Goal: Task Accomplishment & Management: Manage account settings

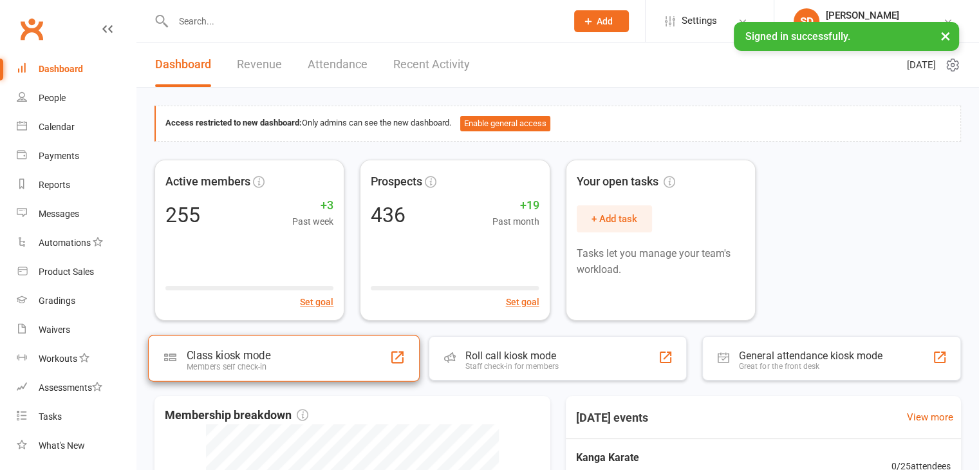
click at [264, 366] on div "Members self check-in" at bounding box center [229, 367] width 84 height 10
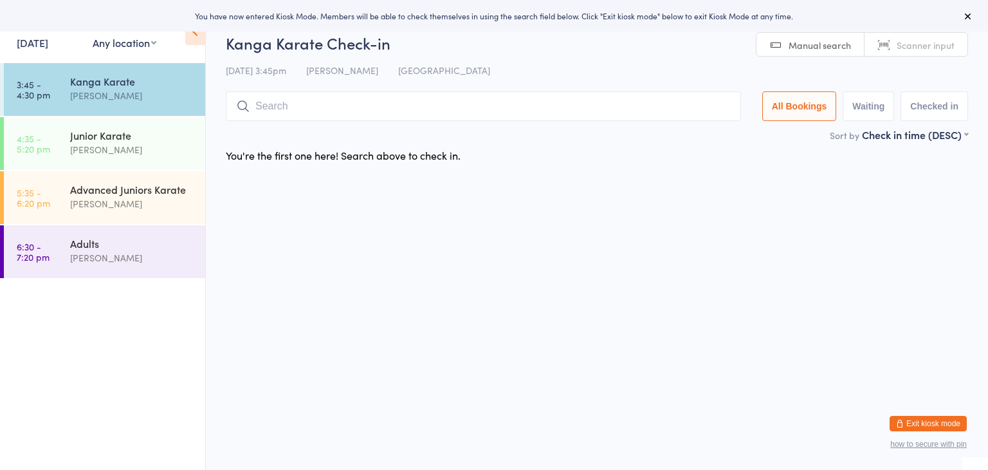
click at [373, 106] on input "search" at bounding box center [483, 106] width 515 height 30
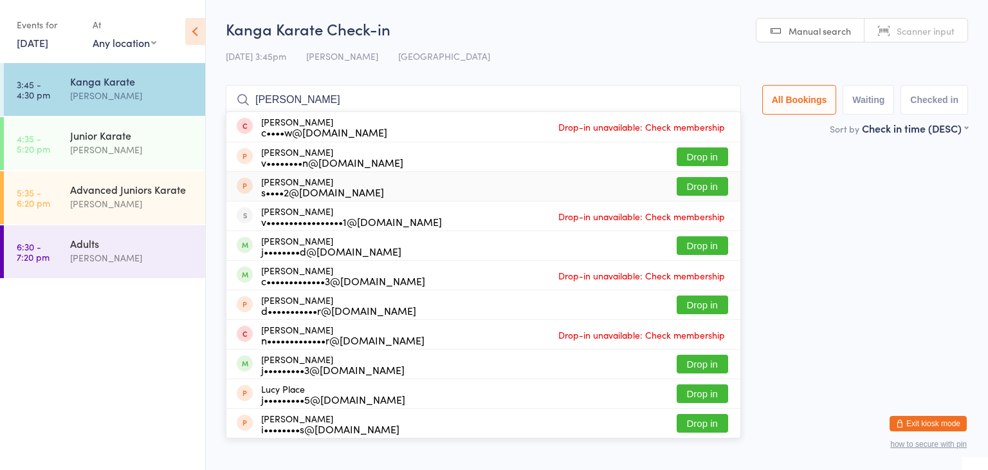
type input "[PERSON_NAME]"
click at [702, 187] on button "Drop in" at bounding box center [702, 186] width 51 height 19
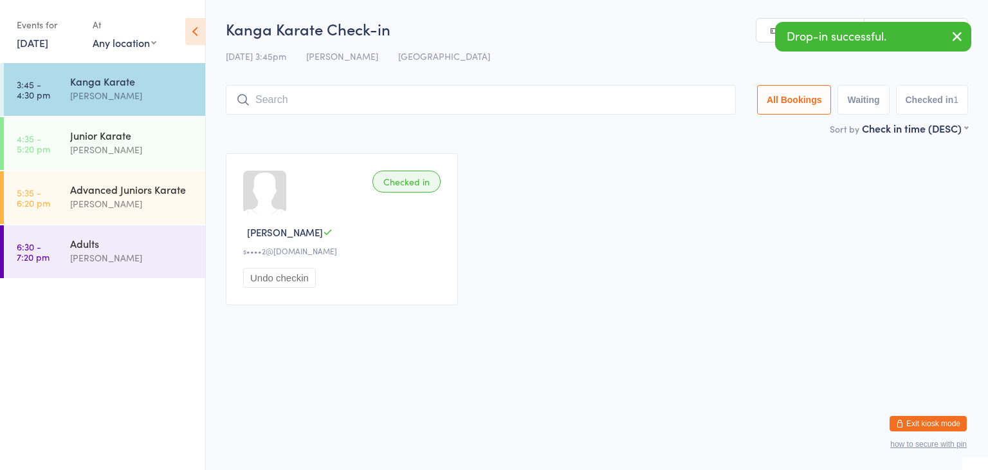
click at [513, 104] on input "search" at bounding box center [481, 100] width 510 height 30
type input "j"
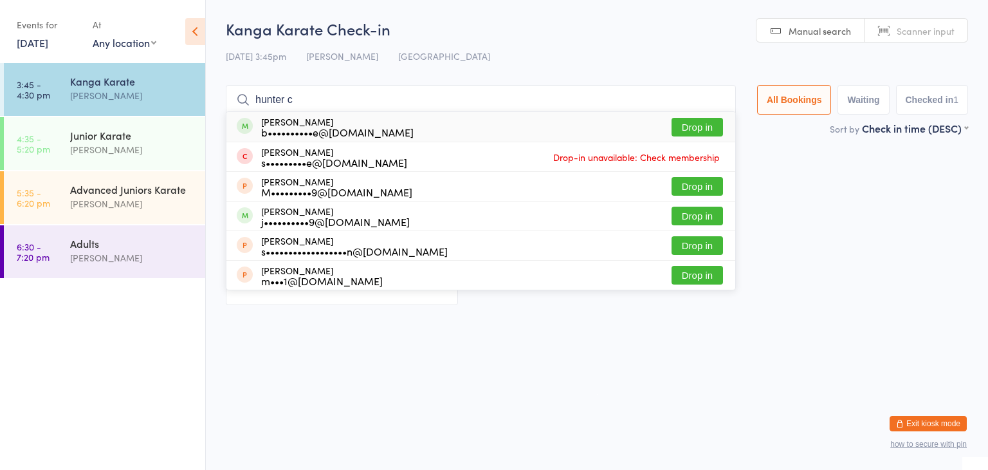
type input "hunter c"
click at [708, 126] on button "Drop in" at bounding box center [697, 127] width 51 height 19
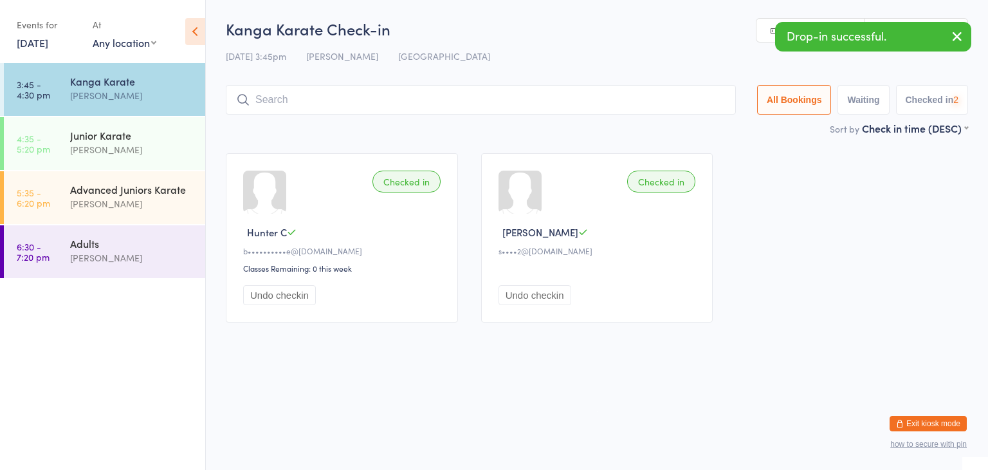
click at [675, 96] on input "search" at bounding box center [481, 100] width 510 height 30
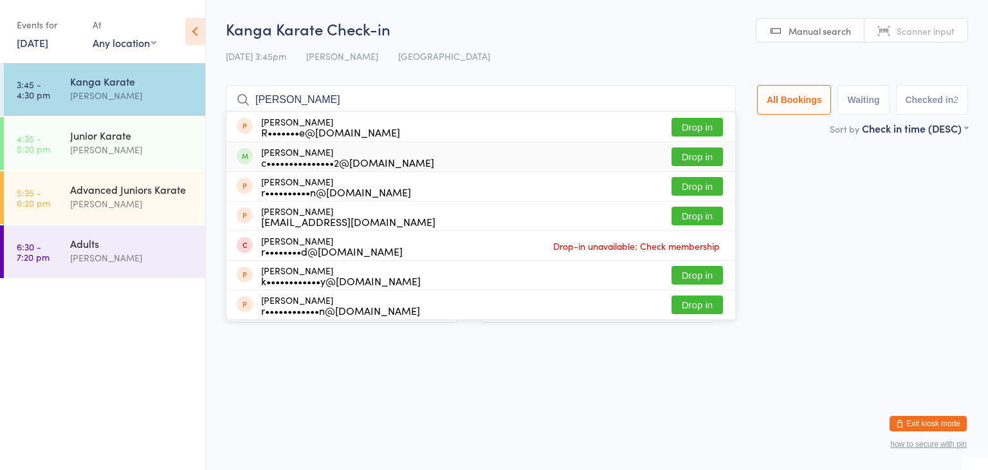
type input "riley"
click at [695, 152] on button "Drop in" at bounding box center [697, 156] width 51 height 19
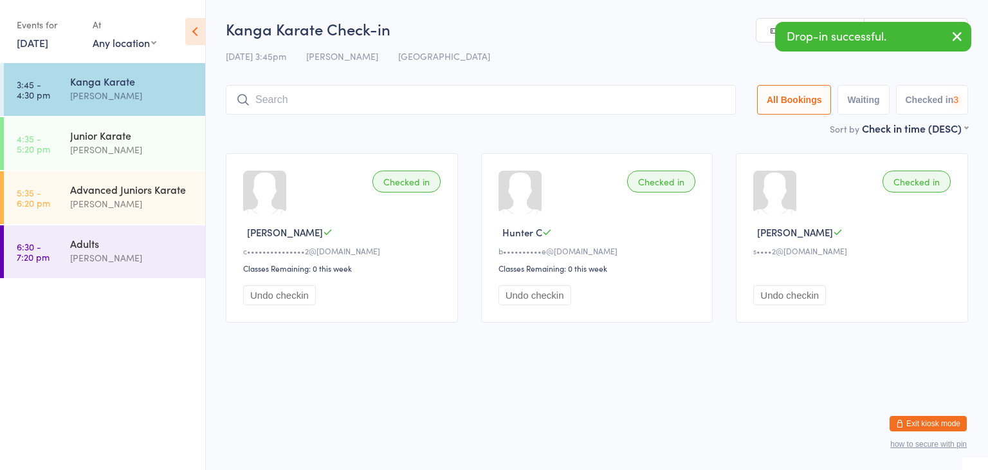
click at [668, 102] on input "search" at bounding box center [481, 100] width 510 height 30
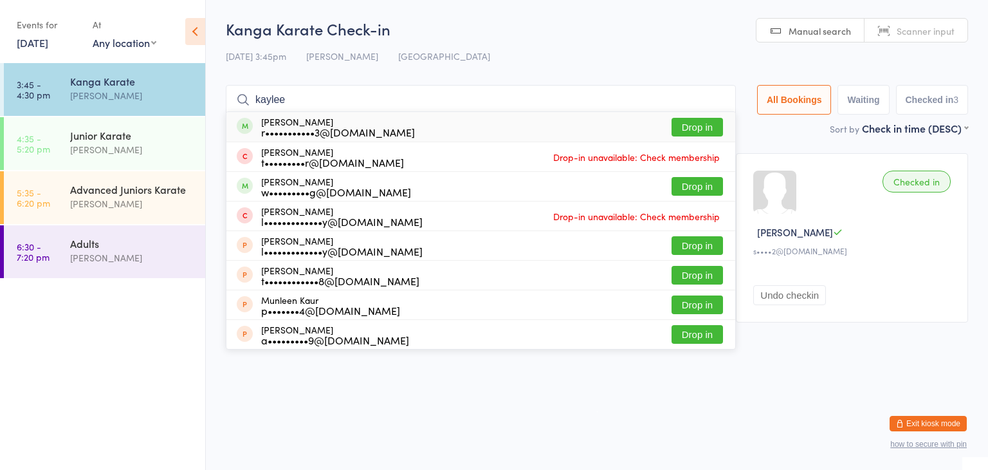
type input "kaylee"
click at [697, 122] on button "Drop in" at bounding box center [697, 127] width 51 height 19
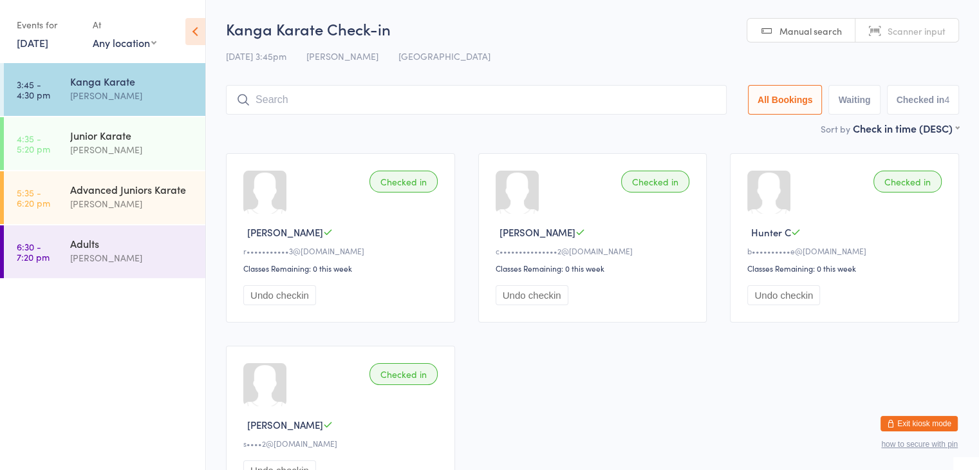
click at [921, 419] on button "Exit kiosk mode" at bounding box center [918, 423] width 77 height 15
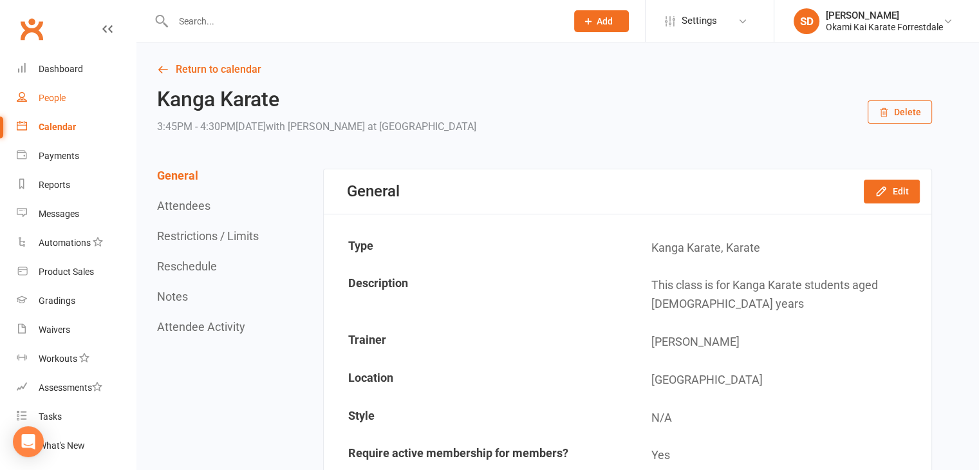
click at [50, 97] on div "People" at bounding box center [52, 98] width 27 height 10
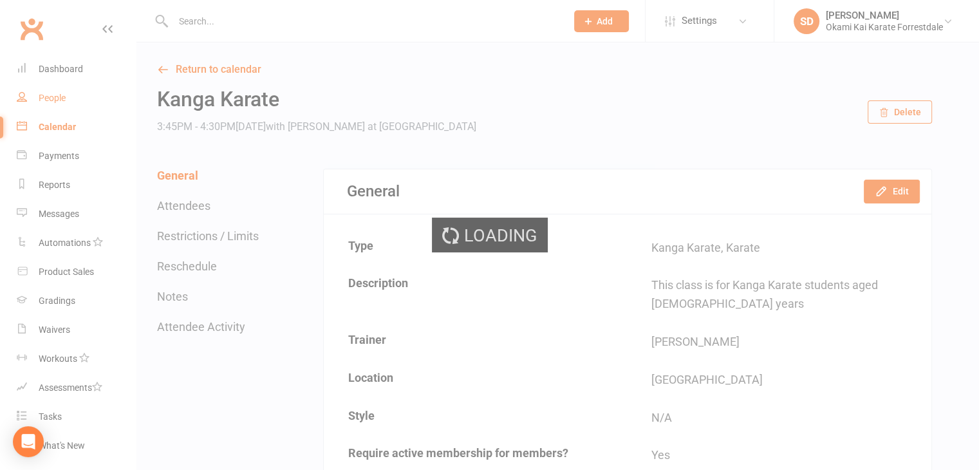
select select "100"
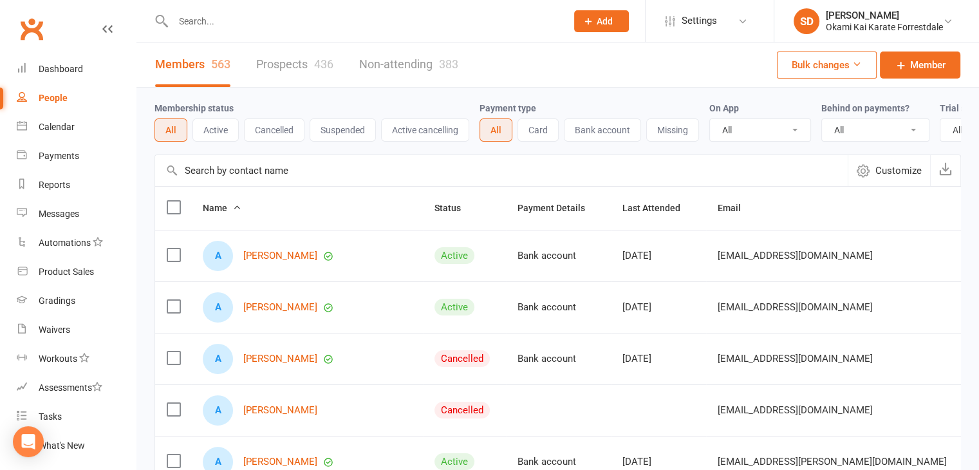
click at [284, 65] on link "Prospects 436" at bounding box center [294, 64] width 77 height 44
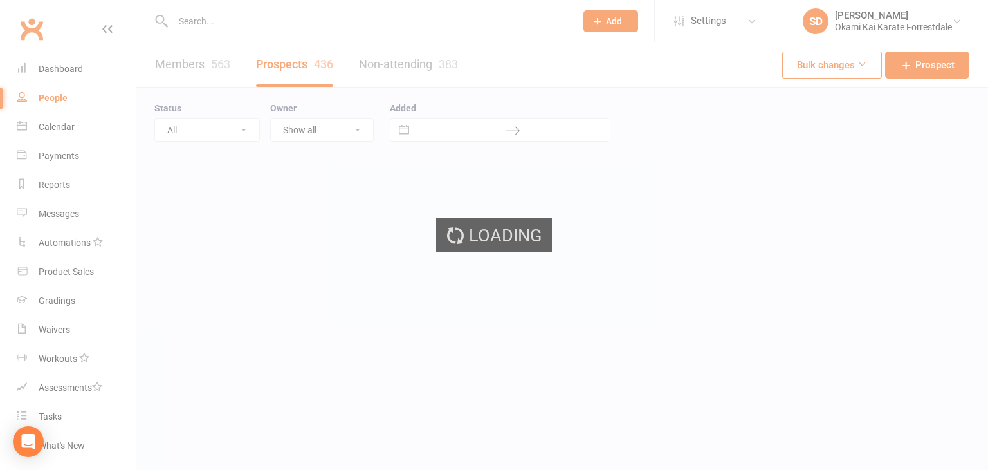
select select "100"
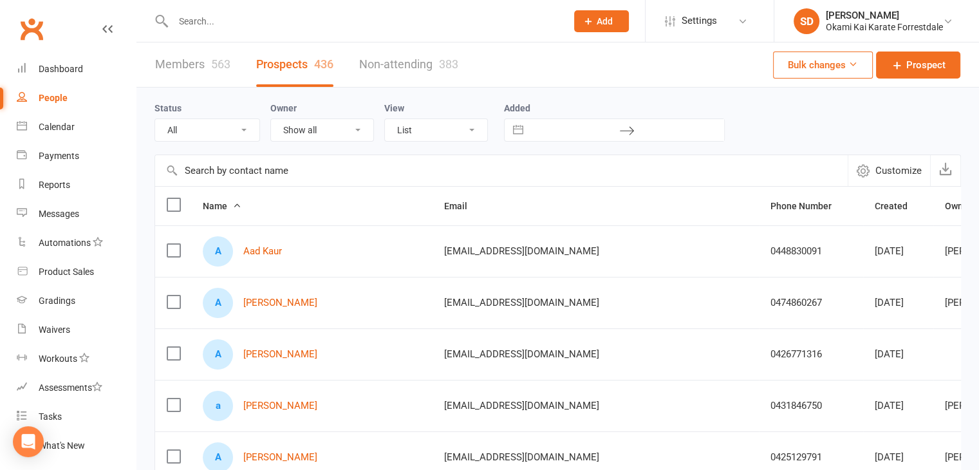
click at [371, 172] on input "text" at bounding box center [501, 170] width 692 height 31
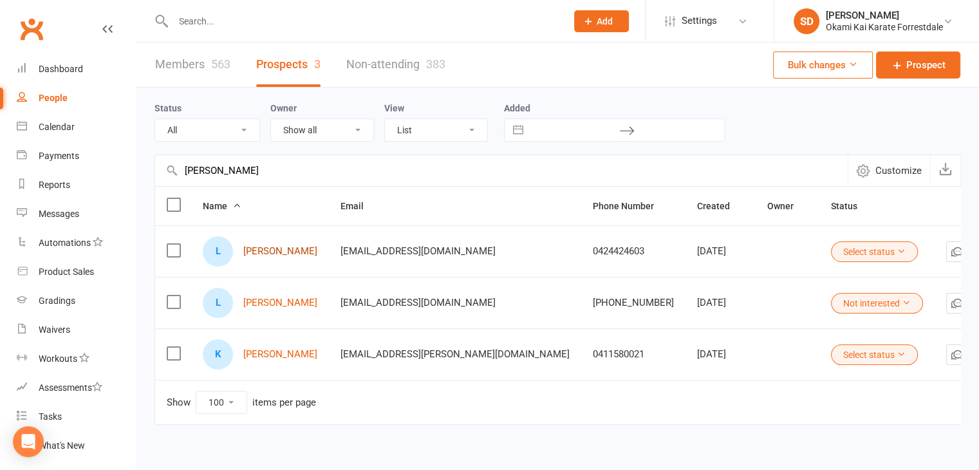
type input "luca"
click at [277, 248] on link "Luca Hornsey" at bounding box center [280, 251] width 74 height 11
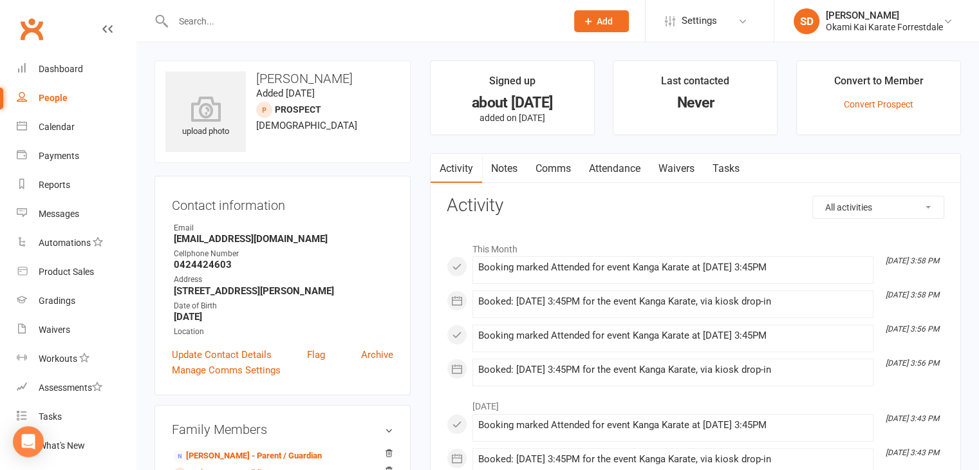
click at [511, 169] on link "Notes" at bounding box center [504, 169] width 44 height 30
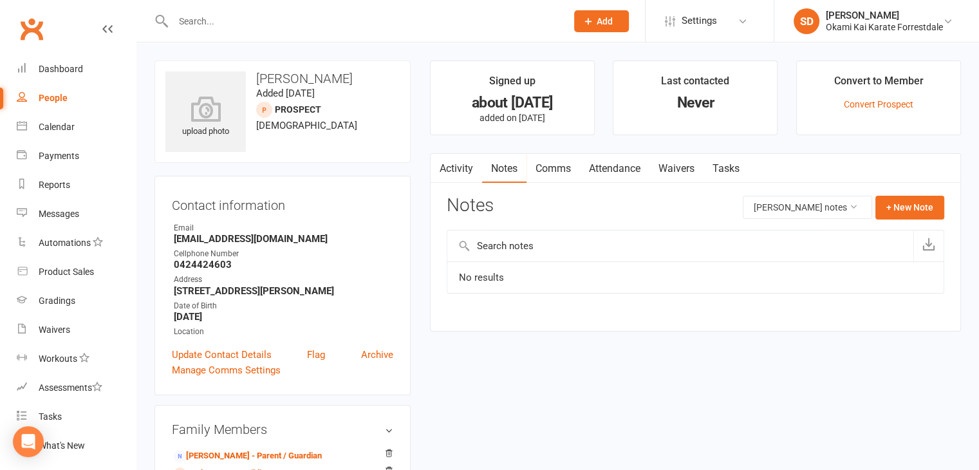
click at [616, 169] on link "Attendance" at bounding box center [614, 169] width 69 height 30
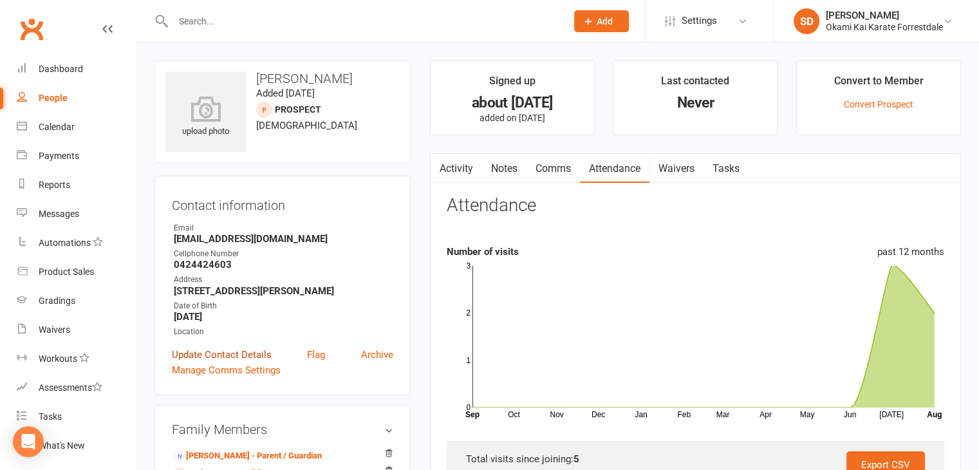
click at [241, 353] on link "Update Contact Details" at bounding box center [222, 354] width 100 height 15
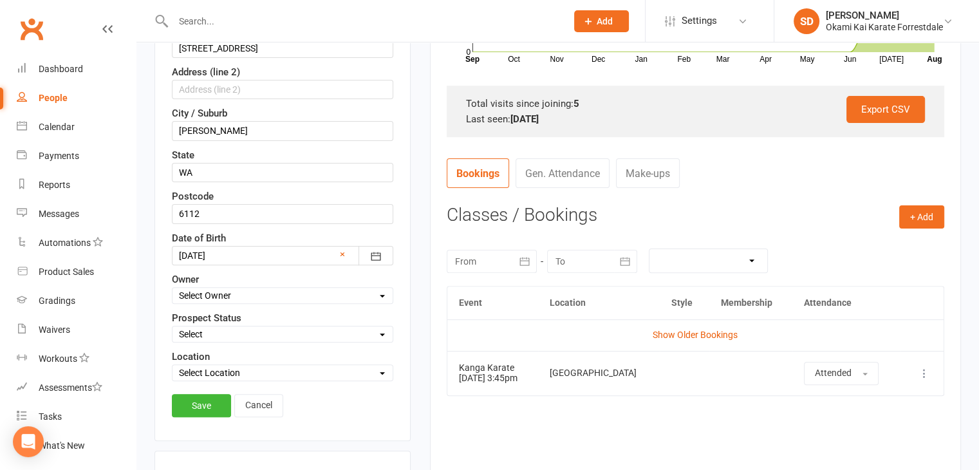
scroll to position [369, 0]
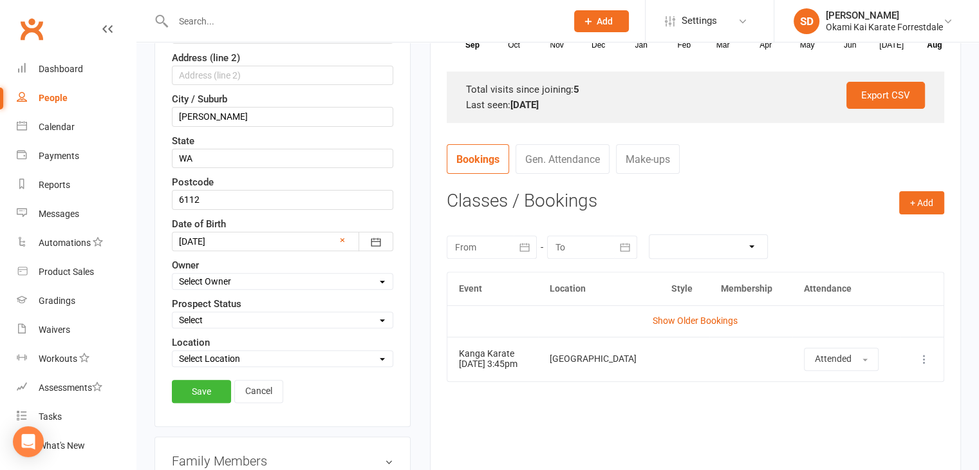
click at [381, 277] on select "Select Owner Sonya Del Carlo" at bounding box center [282, 281] width 220 height 14
select select "0"
click at [172, 274] on select "Select Owner Sonya Del Carlo" at bounding box center [282, 281] width 220 height 14
click at [383, 355] on select "Select Location Forrestdale" at bounding box center [282, 358] width 220 height 14
select select "0"
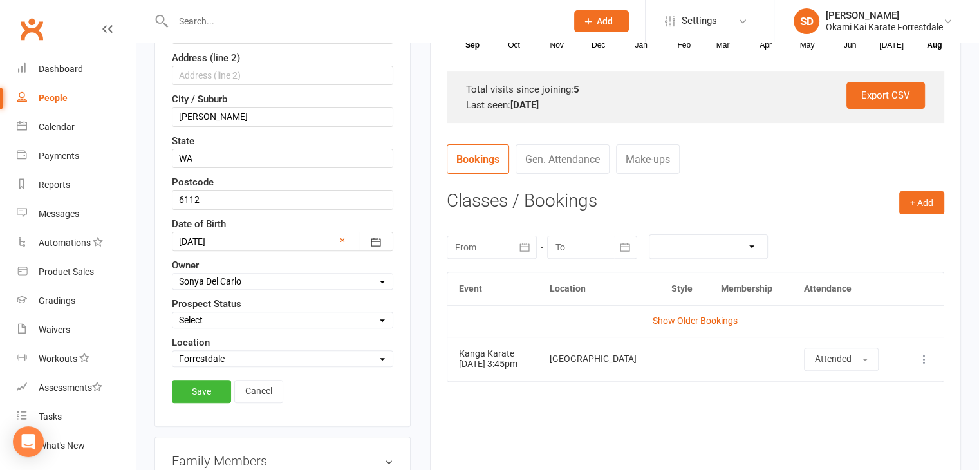
click at [172, 351] on select "Select Location Forrestdale" at bounding box center [282, 358] width 220 height 14
click at [201, 385] on link "Save" at bounding box center [201, 391] width 59 height 23
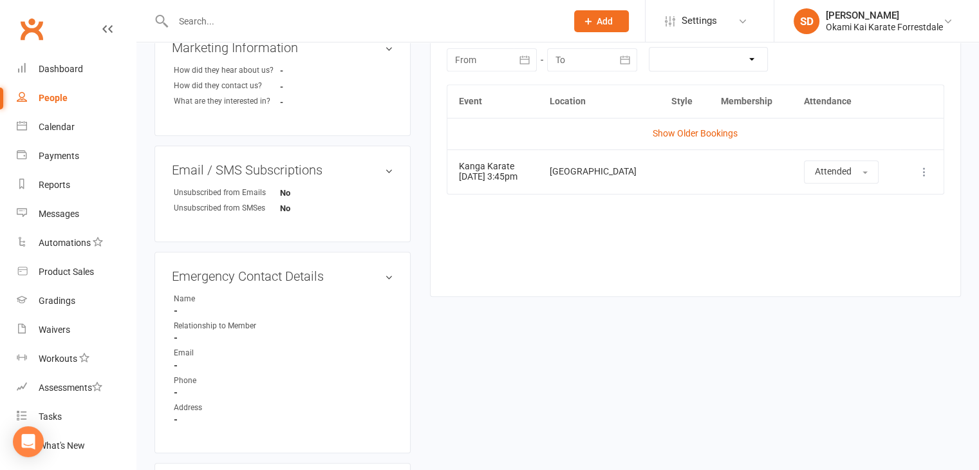
scroll to position [549, 0]
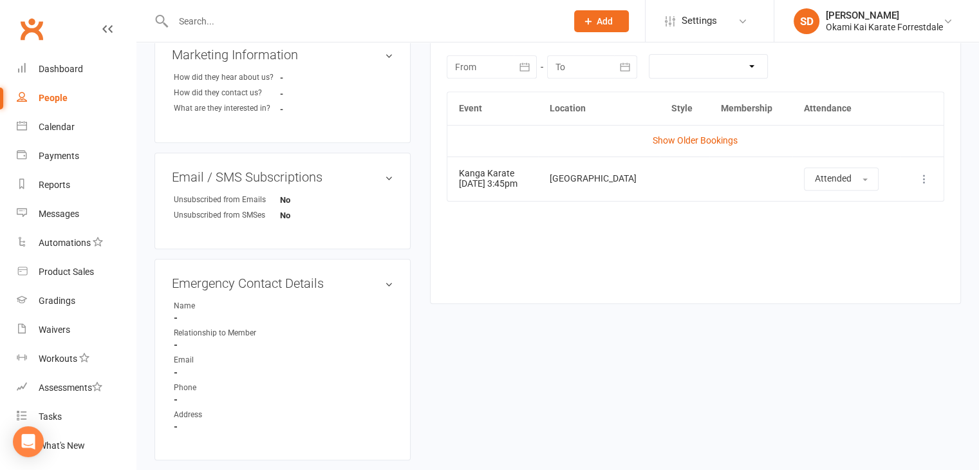
click at [641, 386] on div "upload photo Luca Hornsey Added 10 July, 2025 prospect 5 years old Contact info…" at bounding box center [557, 35] width 825 height 1048
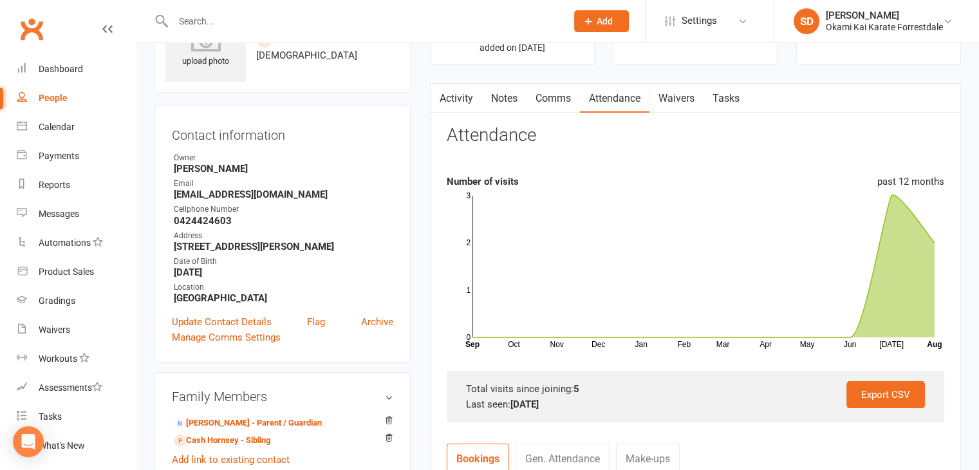
scroll to position [0, 0]
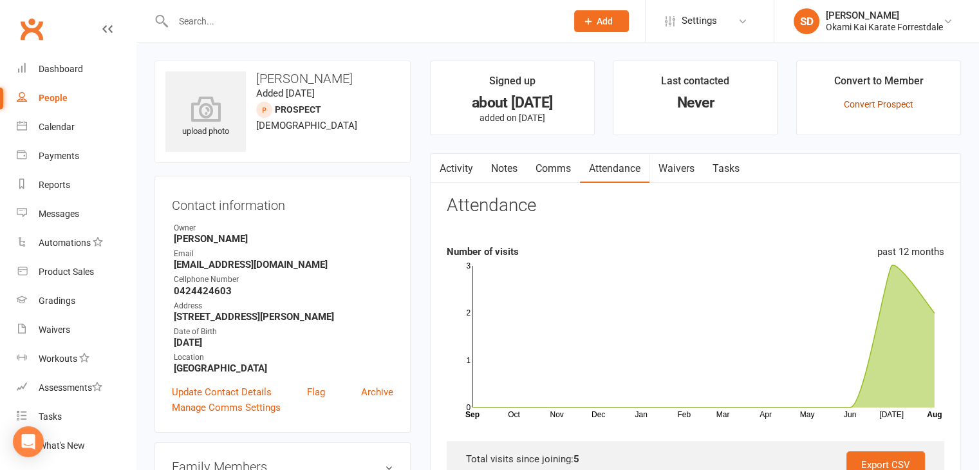
click at [883, 104] on link "Convert Prospect" at bounding box center [877, 104] width 69 height 10
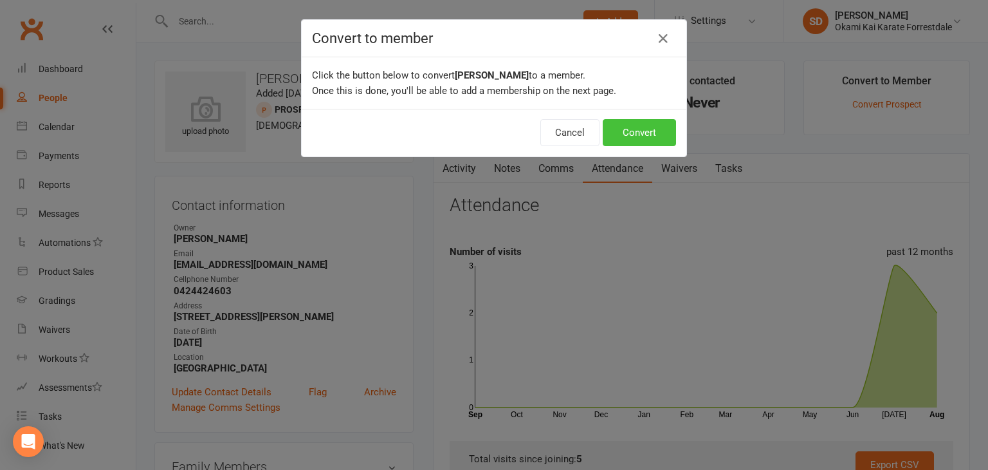
click at [657, 129] on button "Convert" at bounding box center [639, 132] width 73 height 27
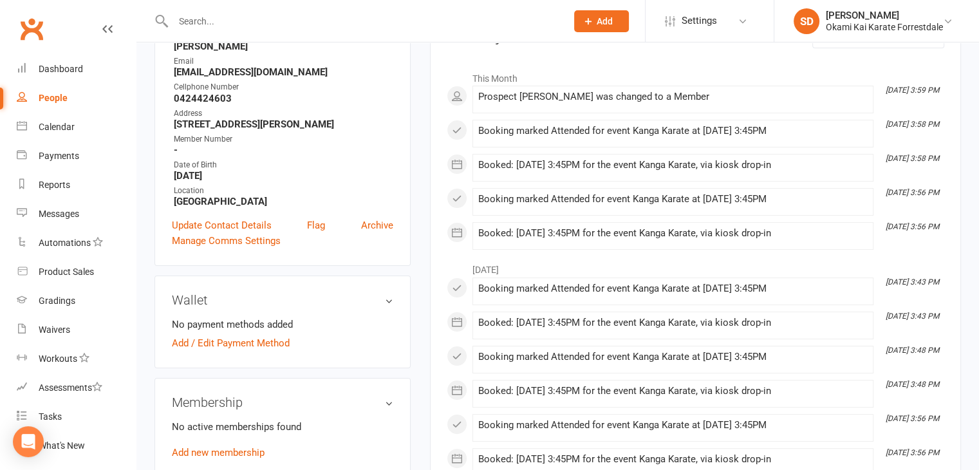
scroll to position [206, 0]
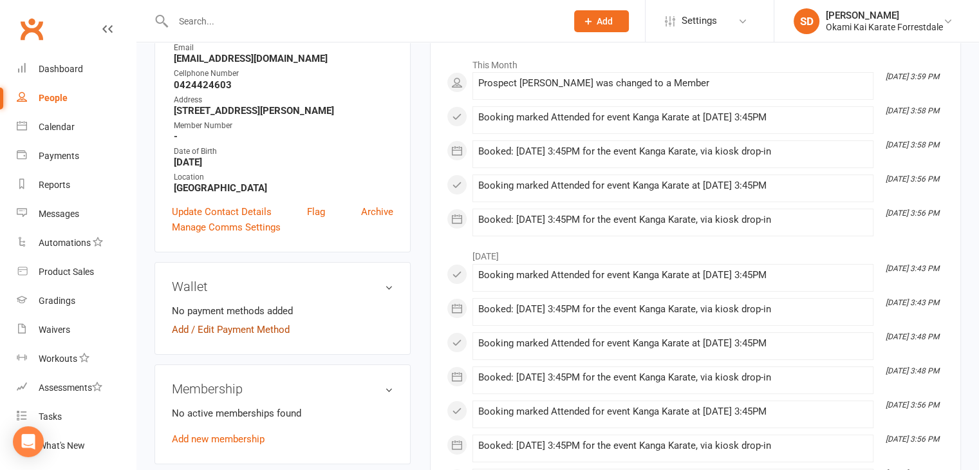
click at [249, 334] on link "Add / Edit Payment Method" at bounding box center [231, 329] width 118 height 15
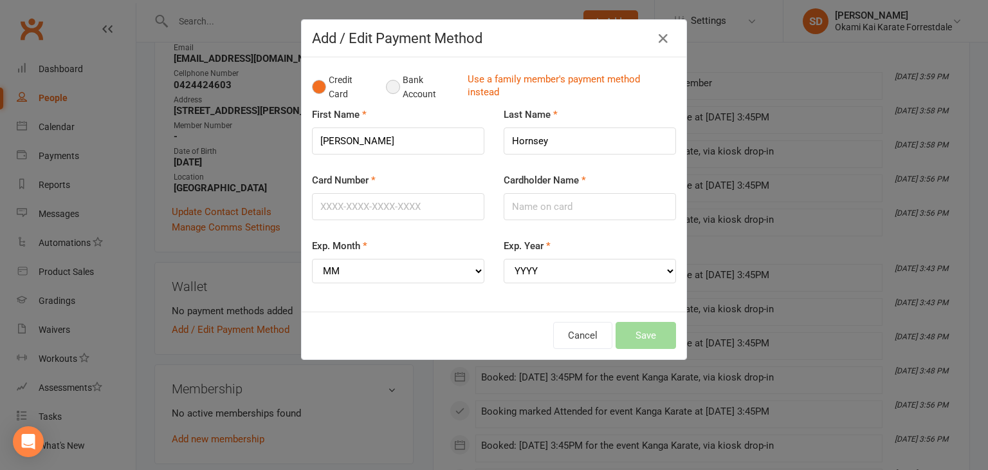
click at [386, 86] on button "Bank Account" at bounding box center [421, 87] width 71 height 39
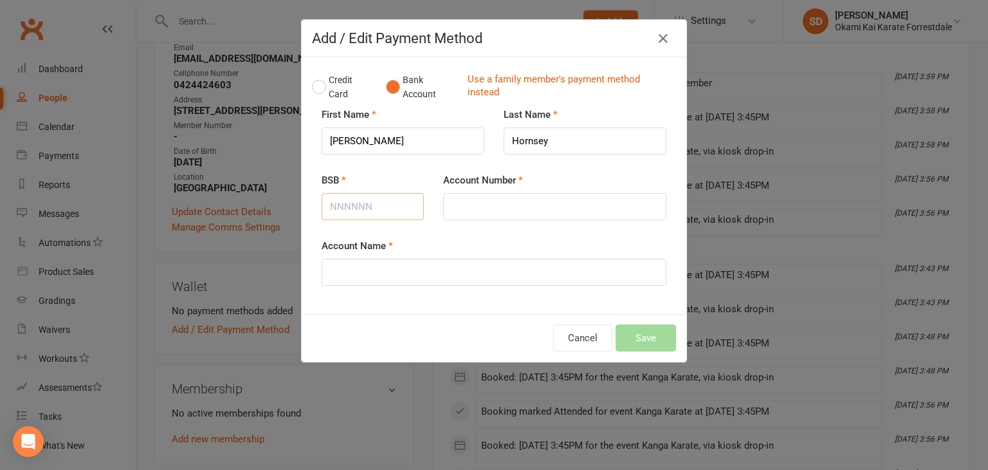
click at [398, 201] on input "BSB" at bounding box center [373, 206] width 102 height 27
type input "736"
type input "736224"
type input "530184"
type input "Dion Hornsey"
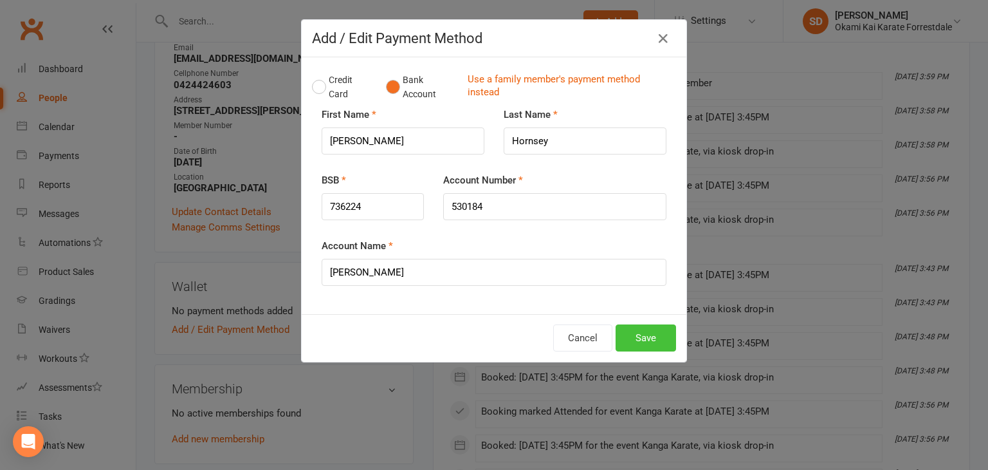
click at [643, 340] on button "Save" at bounding box center [646, 337] width 60 height 27
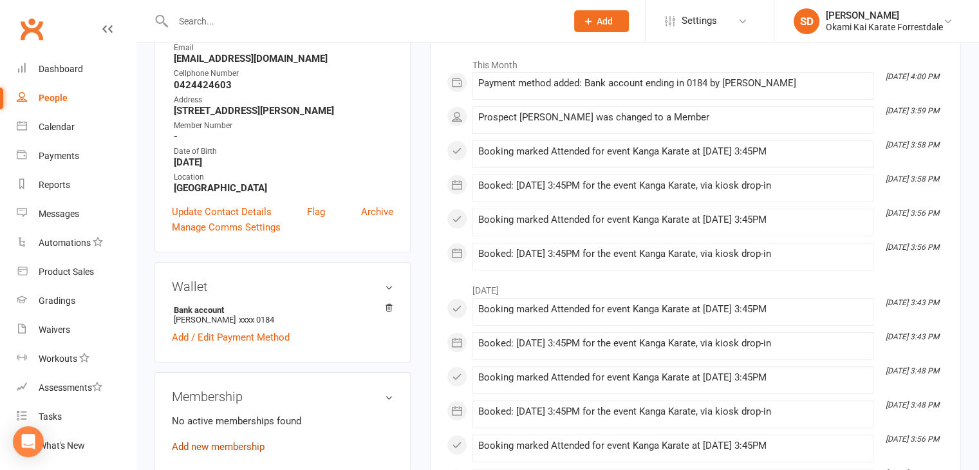
click at [216, 446] on link "Add new membership" at bounding box center [218, 447] width 93 height 12
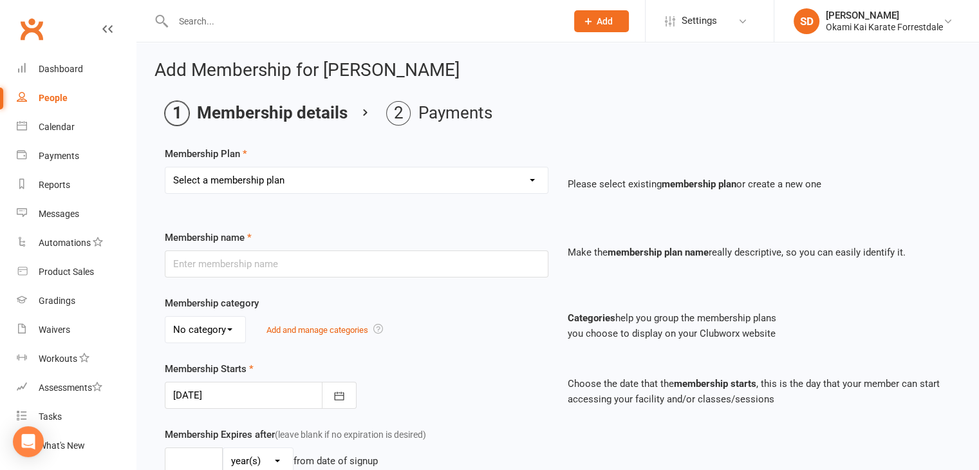
click at [533, 181] on select "Select a membership plan Create new Membership Plan Unlimited Training - fortni…" at bounding box center [356, 180] width 382 height 26
select select "2"
click at [165, 167] on select "Select a membership plan Create new Membership Plan Unlimited Training - fortni…" at bounding box center [356, 180] width 382 height 26
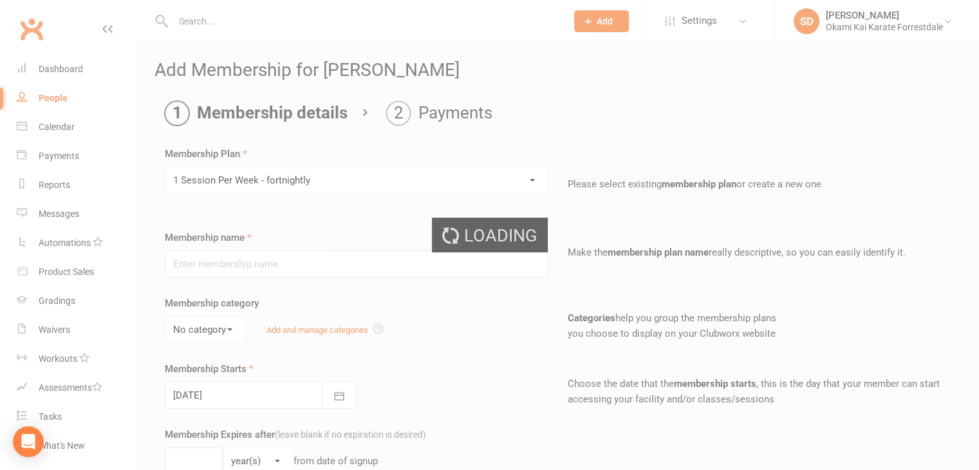
type input "1 Session Per Week - fortnightly"
select select "0"
type input "0"
type input "1"
select select "?"
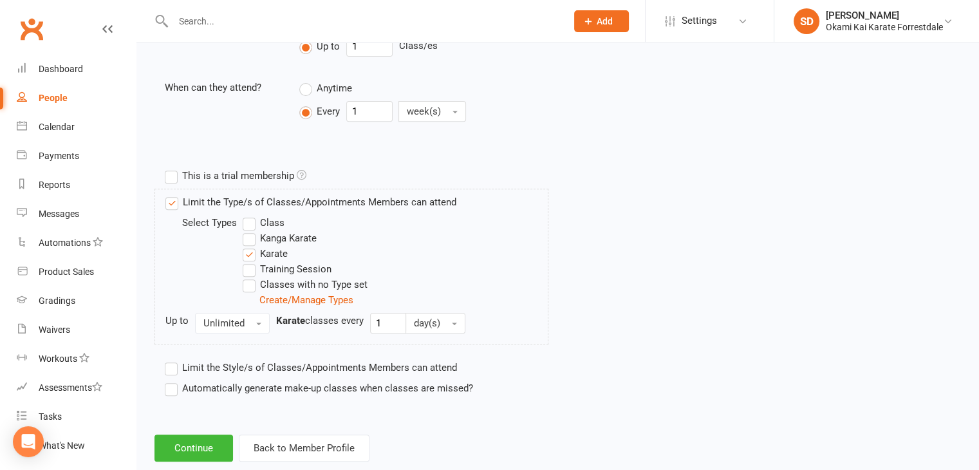
scroll to position [529, 0]
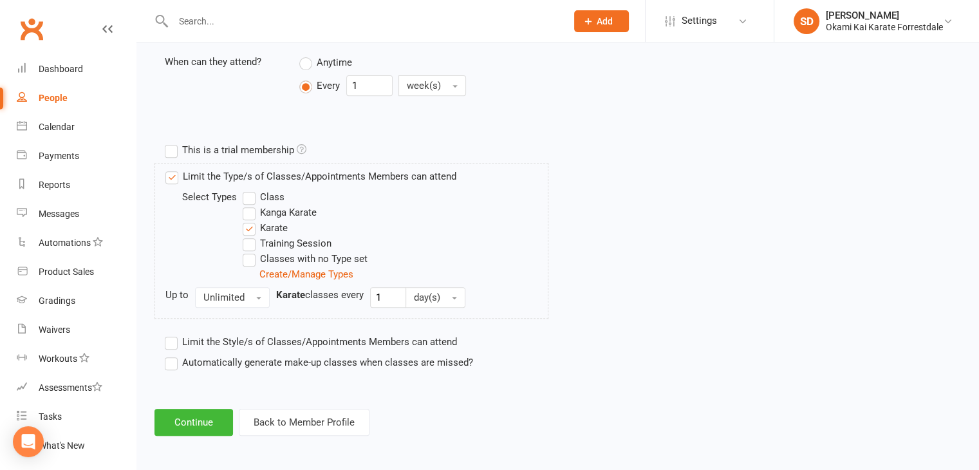
click at [170, 360] on label "Automatically generate make-up classes when classes are missed?" at bounding box center [319, 361] width 308 height 15
click at [170, 354] on input "Automatically generate make-up classes when classes are missed?" at bounding box center [169, 354] width 8 height 0
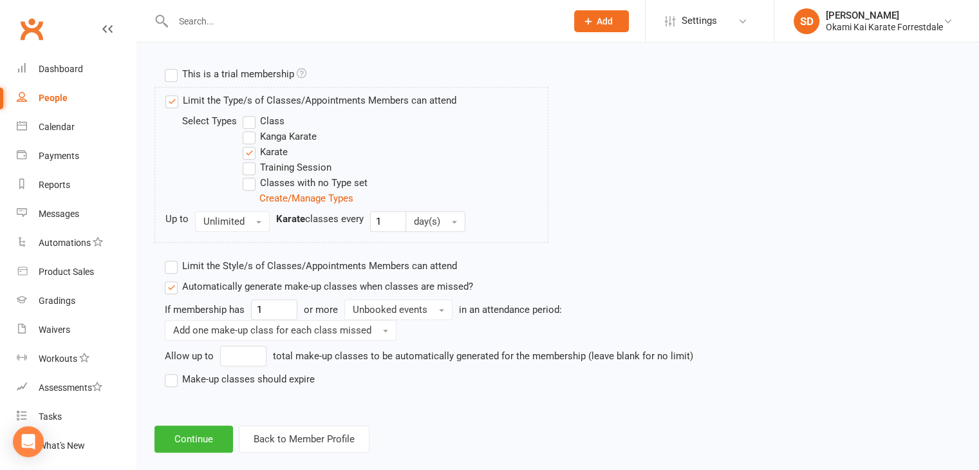
scroll to position [621, 0]
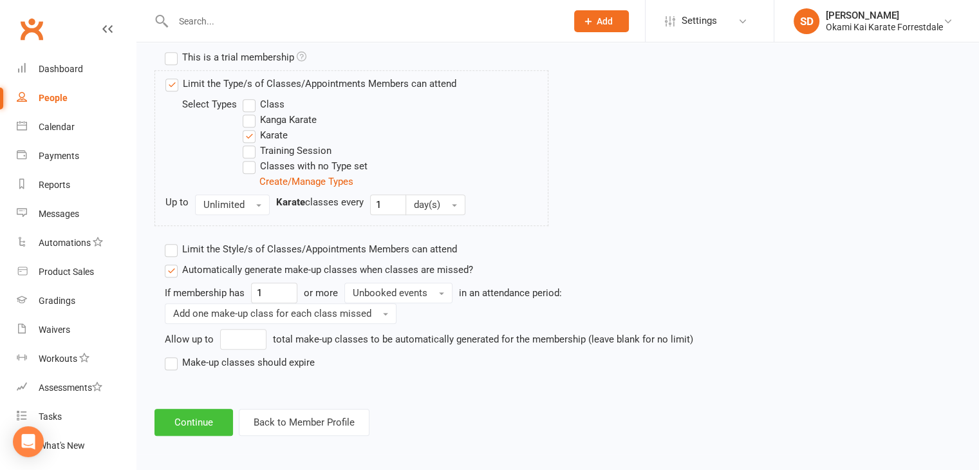
click at [214, 419] on button "Continue" at bounding box center [193, 422] width 78 height 27
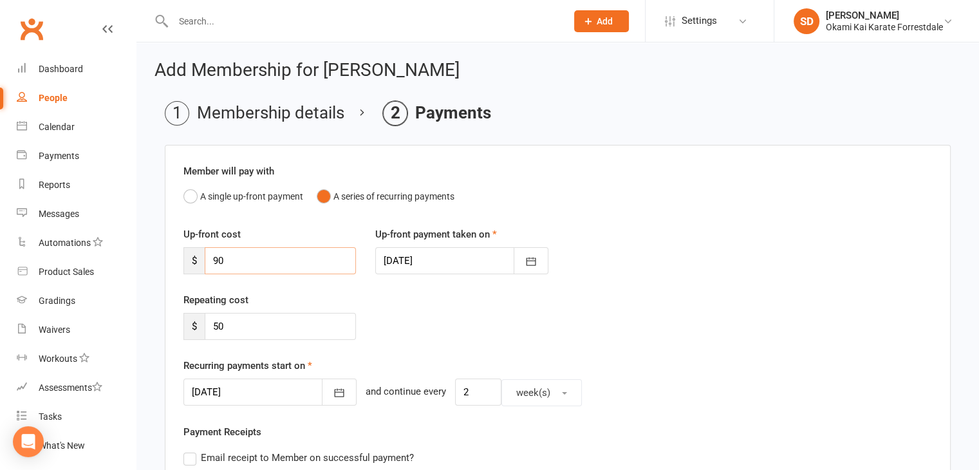
click at [255, 260] on input "90" at bounding box center [280, 260] width 151 height 27
type input "9"
click at [322, 384] on button "button" at bounding box center [339, 391] width 35 height 27
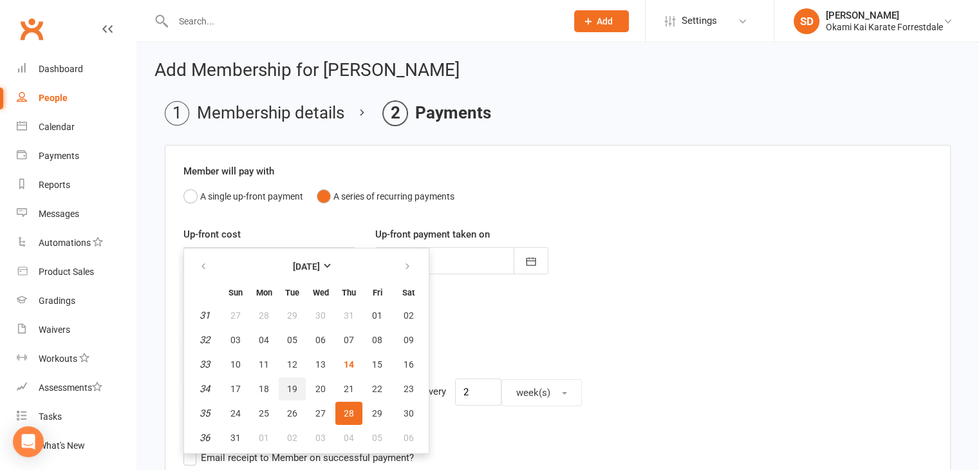
click at [296, 383] on button "19" at bounding box center [292, 388] width 27 height 23
type input "19 Aug 2025"
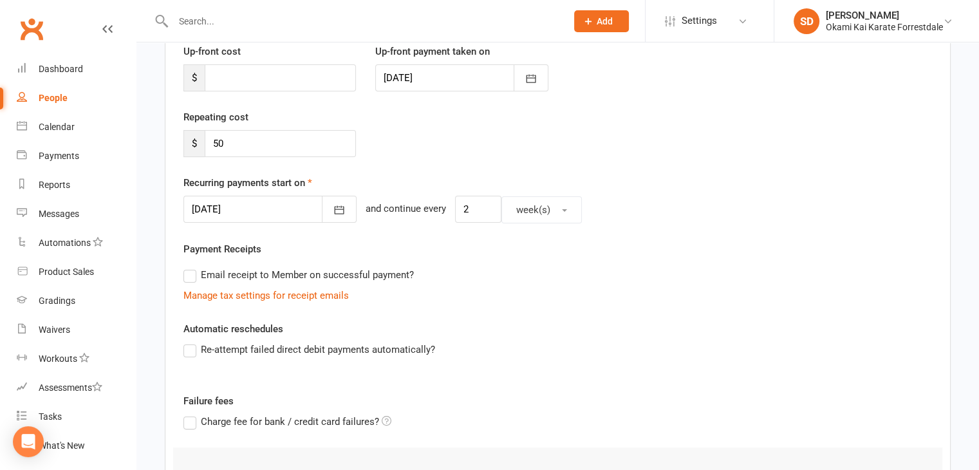
scroll to position [239, 0]
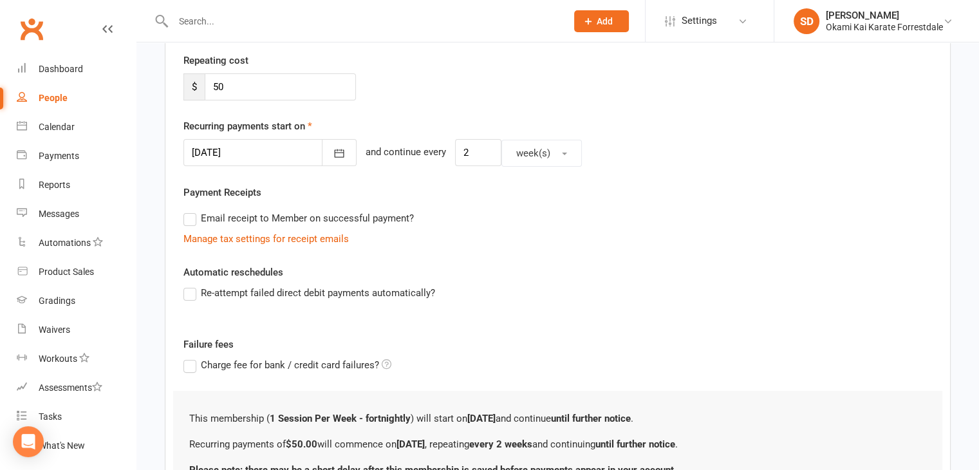
click at [195, 293] on label "Re-attempt failed direct debit payments automatically?" at bounding box center [309, 292] width 252 height 15
click at [192, 285] on input "Re-attempt failed direct debit payments automatically?" at bounding box center [187, 285] width 8 height 0
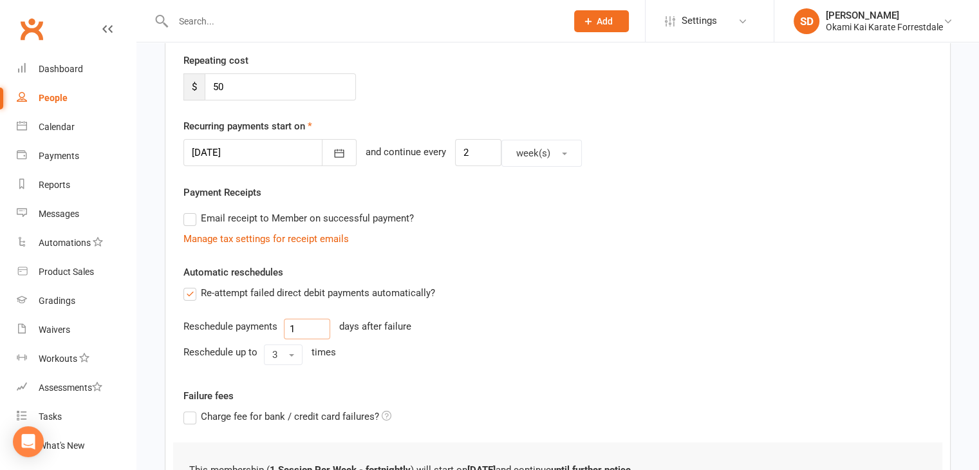
click at [311, 327] on input "1" at bounding box center [307, 328] width 46 height 21
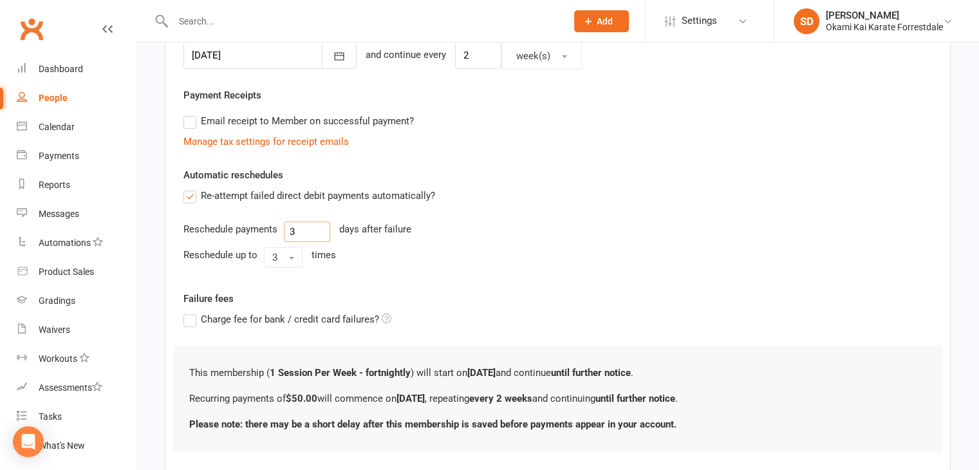
scroll to position [412, 0]
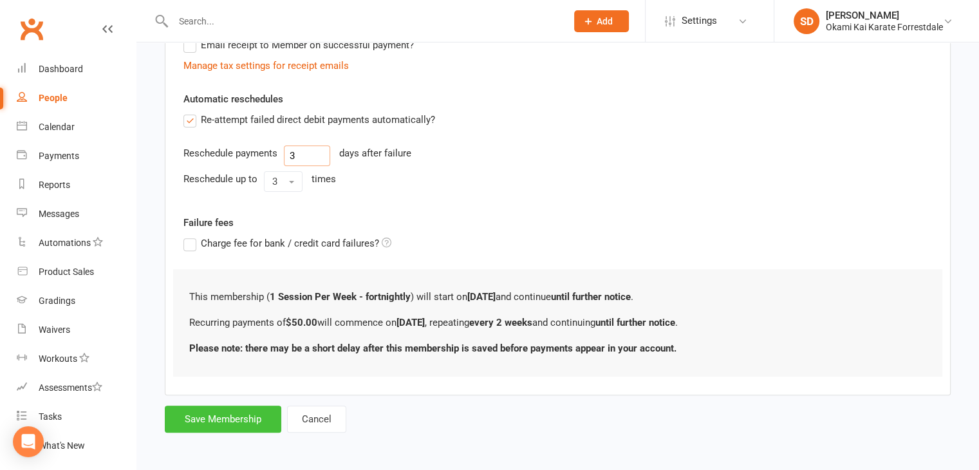
type input "3"
click at [232, 418] on button "Save Membership" at bounding box center [223, 418] width 116 height 27
type input "0"
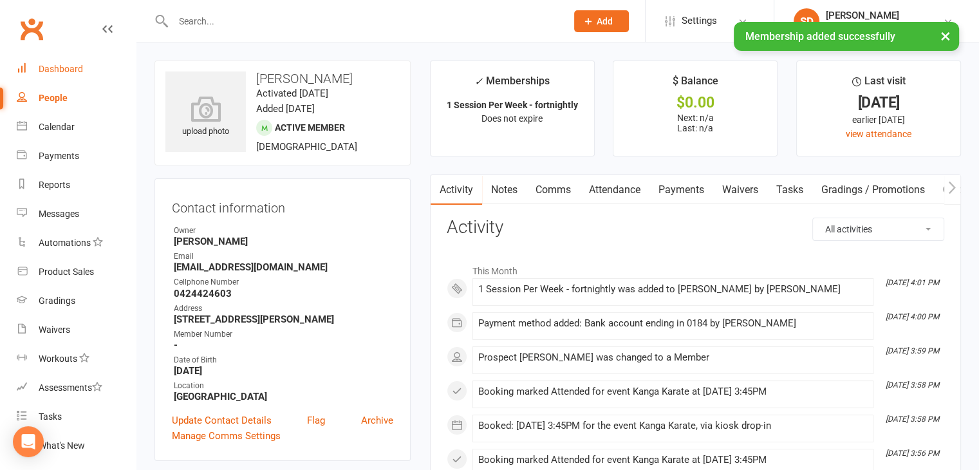
click at [76, 68] on div "Dashboard" at bounding box center [61, 69] width 44 height 10
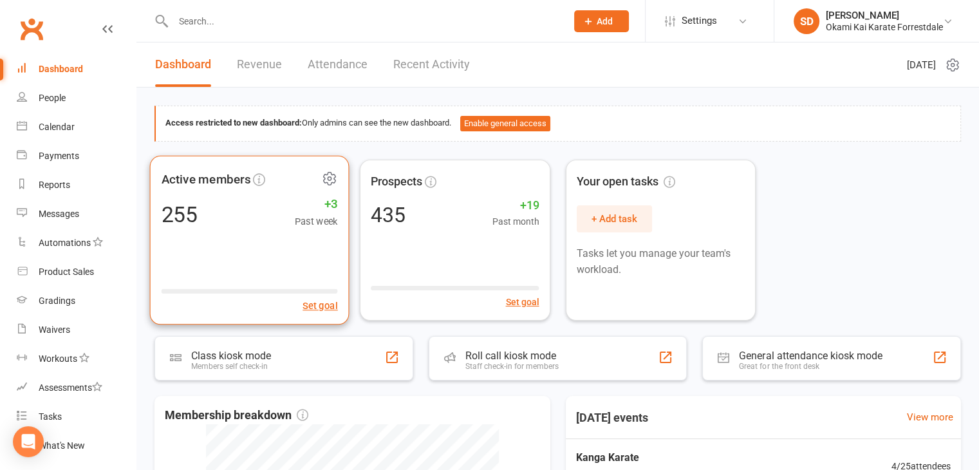
click at [327, 175] on icon at bounding box center [330, 178] width 16 height 16
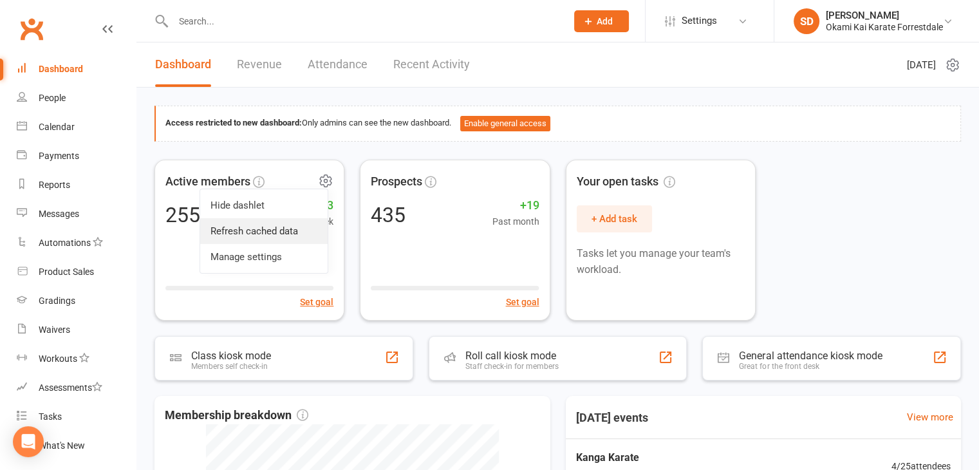
click at [280, 225] on link "Refresh cached data" at bounding box center [263, 231] width 127 height 26
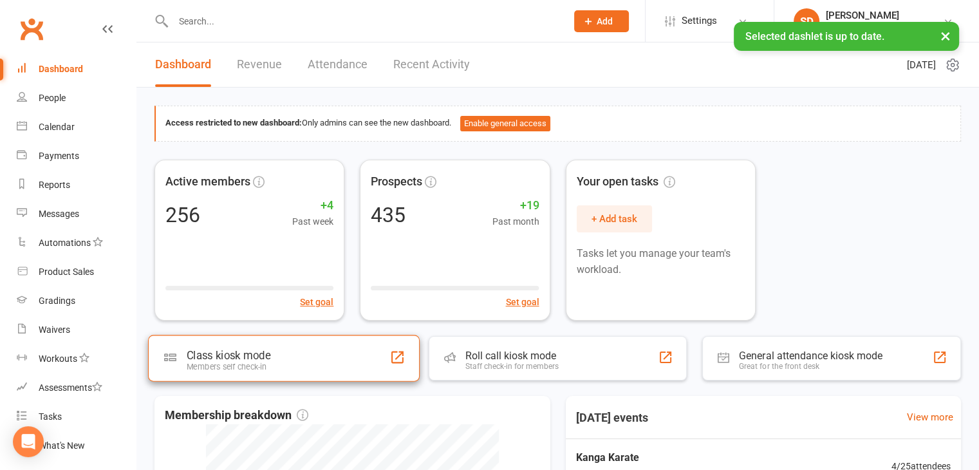
click at [264, 349] on div "Class kiosk mode" at bounding box center [229, 355] width 84 height 13
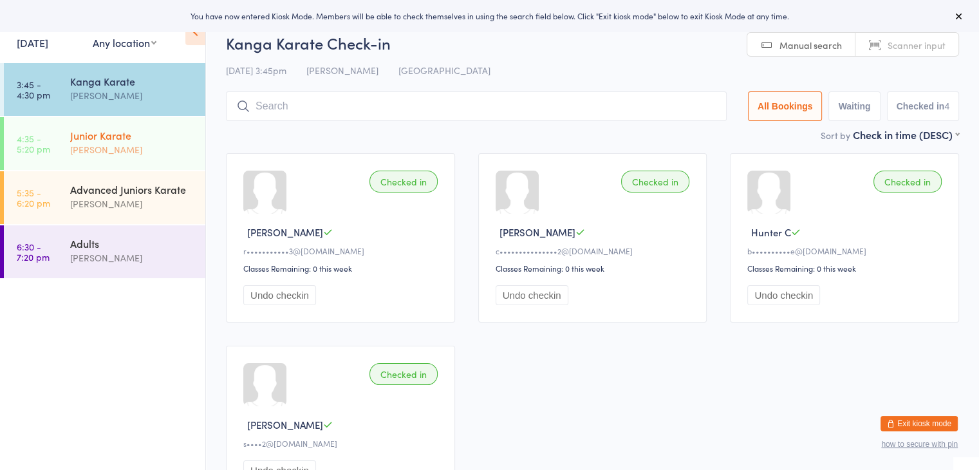
click at [186, 150] on div "[PERSON_NAME]" at bounding box center [132, 149] width 124 height 15
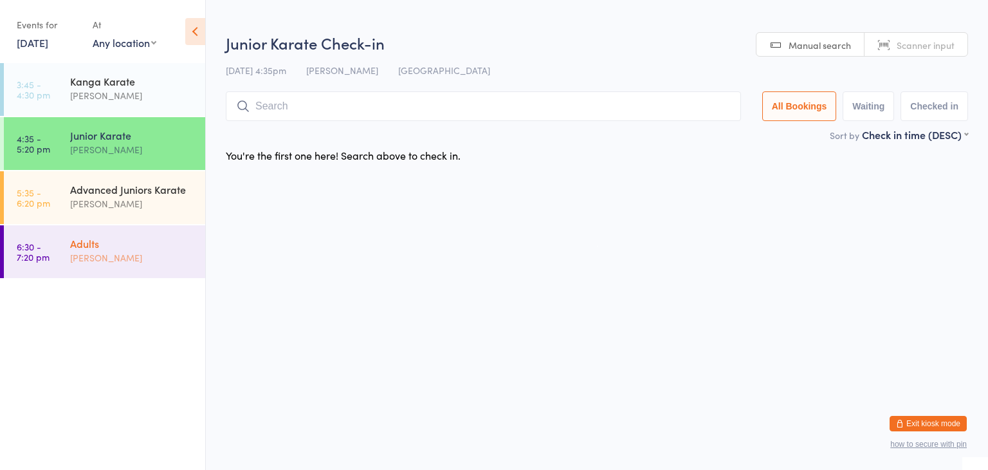
click at [165, 246] on div "Adults" at bounding box center [132, 243] width 124 height 14
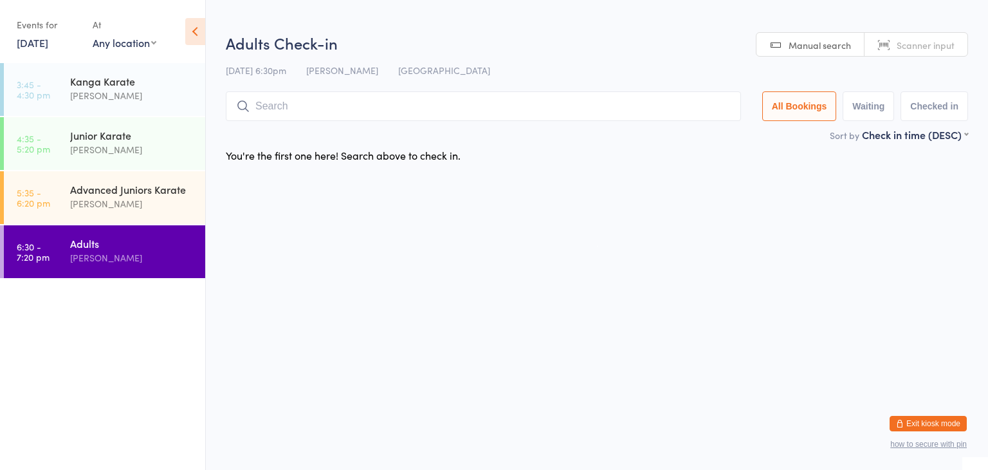
click at [328, 107] on input "search" at bounding box center [483, 106] width 515 height 30
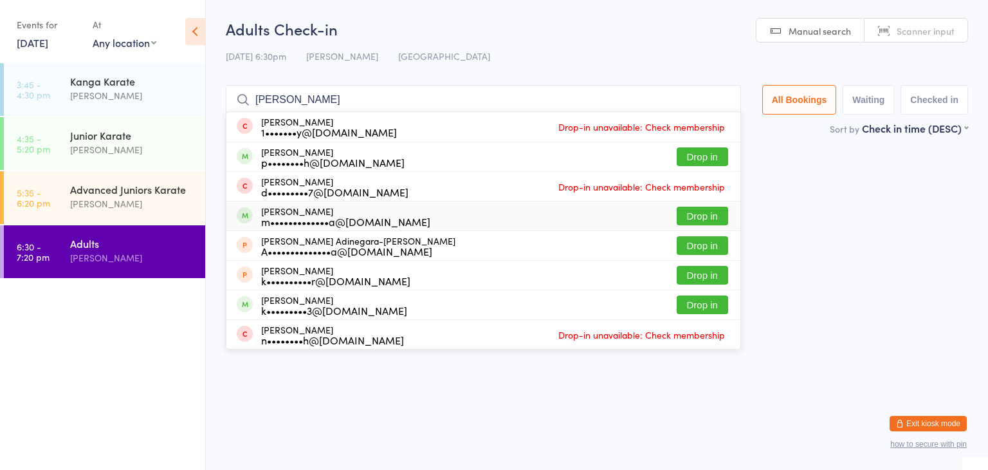
type input "[PERSON_NAME]"
click at [708, 214] on button "Drop in" at bounding box center [702, 216] width 51 height 19
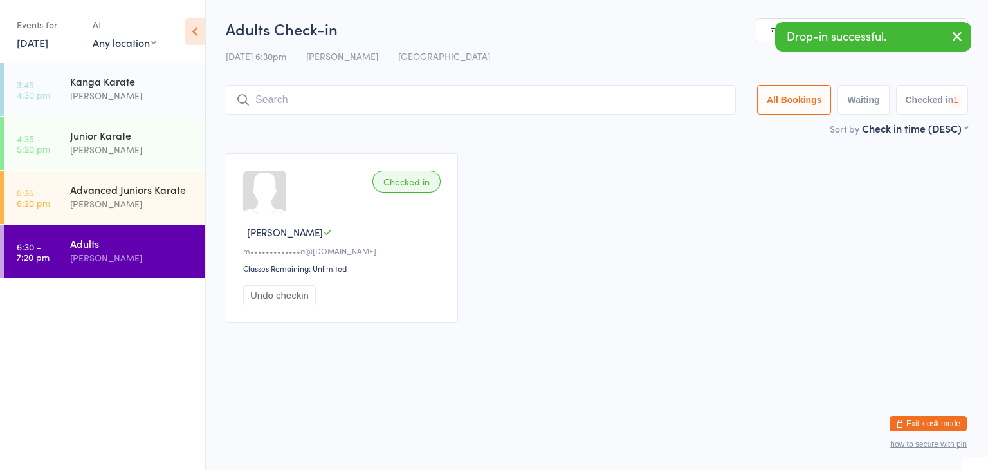
click at [614, 97] on input "search" at bounding box center [481, 100] width 510 height 30
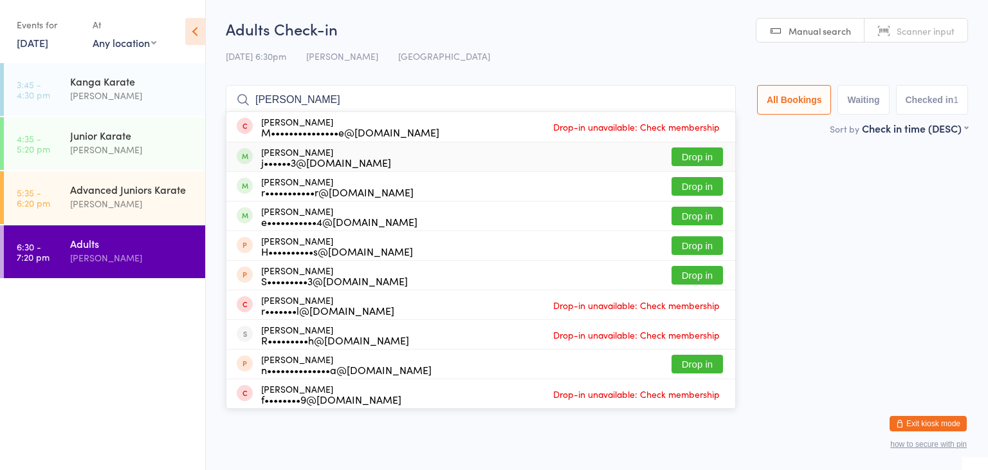
type input "[PERSON_NAME]"
click at [686, 156] on button "Drop in" at bounding box center [697, 156] width 51 height 19
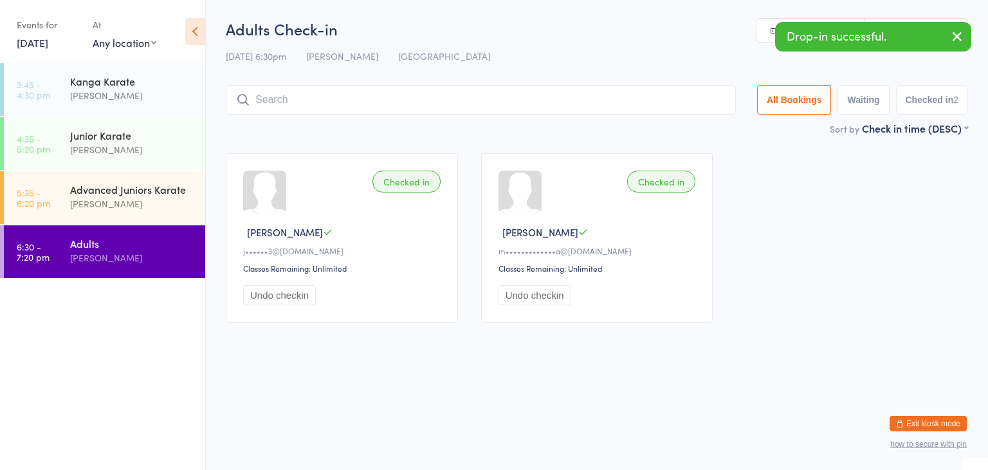
click at [638, 105] on input "search" at bounding box center [481, 100] width 510 height 30
type input "j"
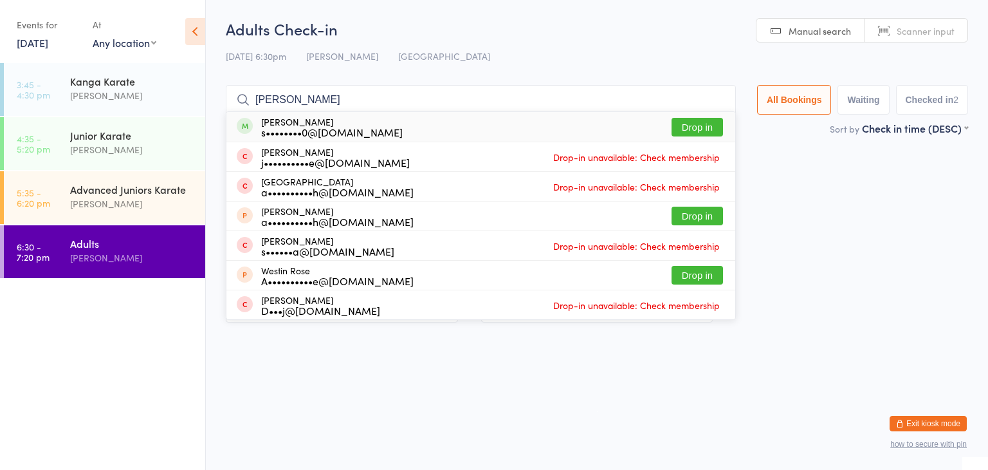
type input "[PERSON_NAME]"
click at [694, 124] on button "Drop in" at bounding box center [697, 127] width 51 height 19
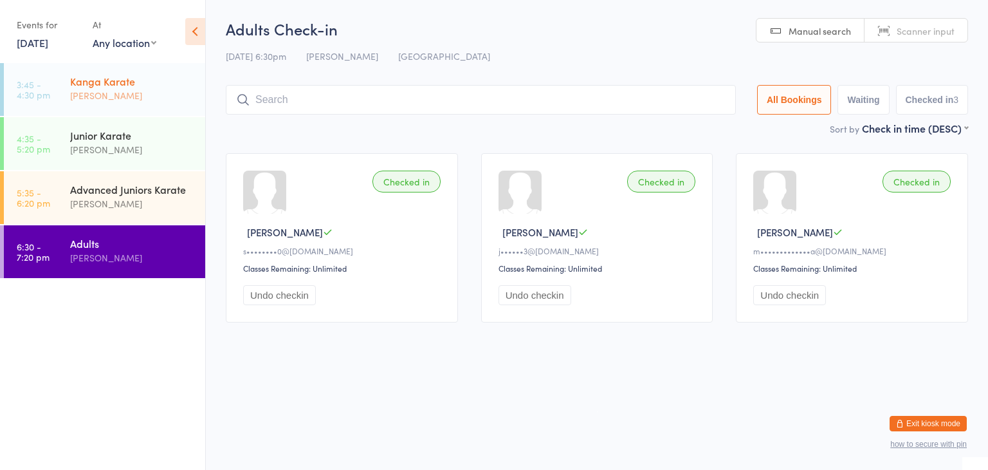
click at [146, 88] on div "[PERSON_NAME]" at bounding box center [132, 95] width 124 height 15
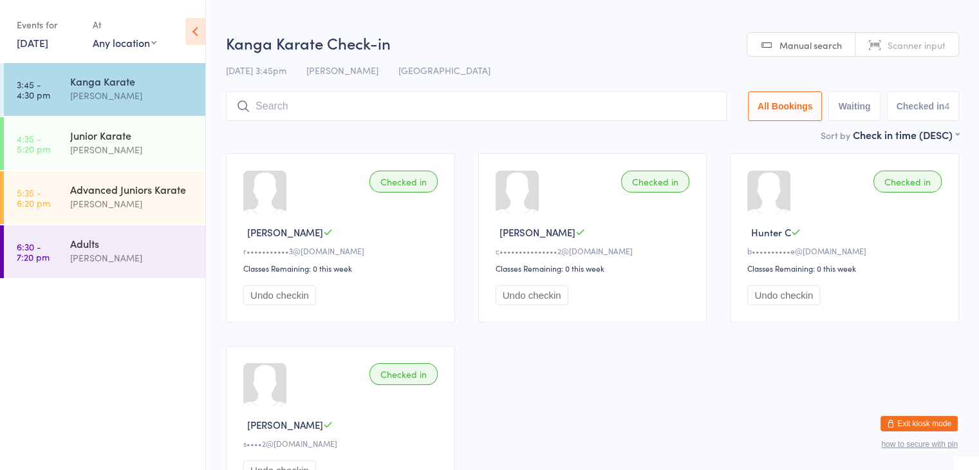
click at [273, 105] on input "search" at bounding box center [476, 106] width 501 height 30
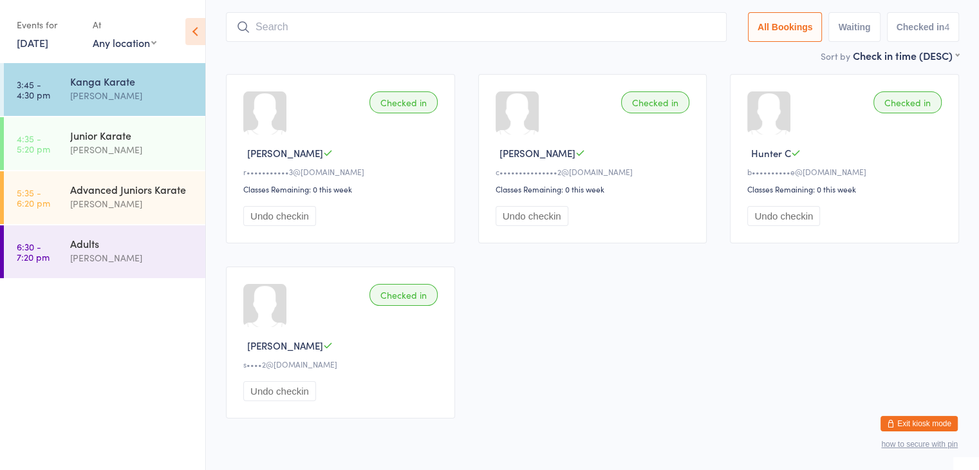
scroll to position [92, 0]
